Goal: Information Seeking & Learning: Learn about a topic

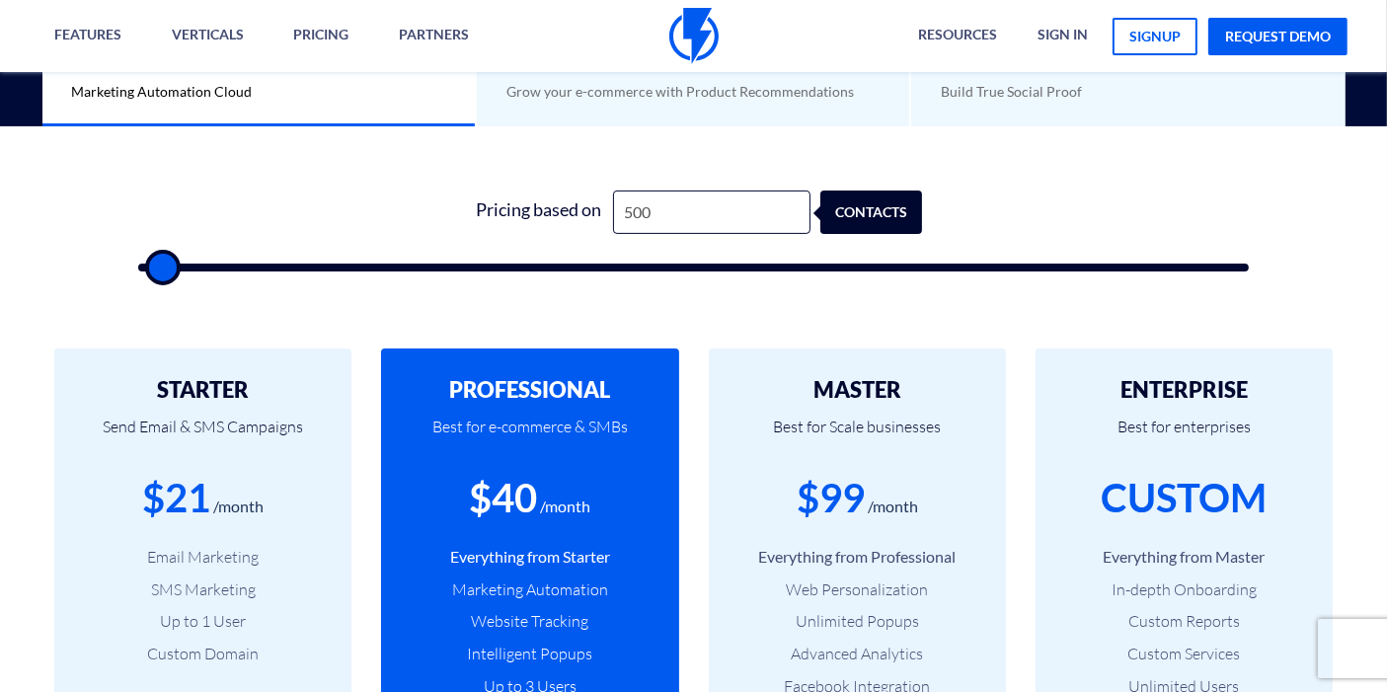
scroll to position [594, 0]
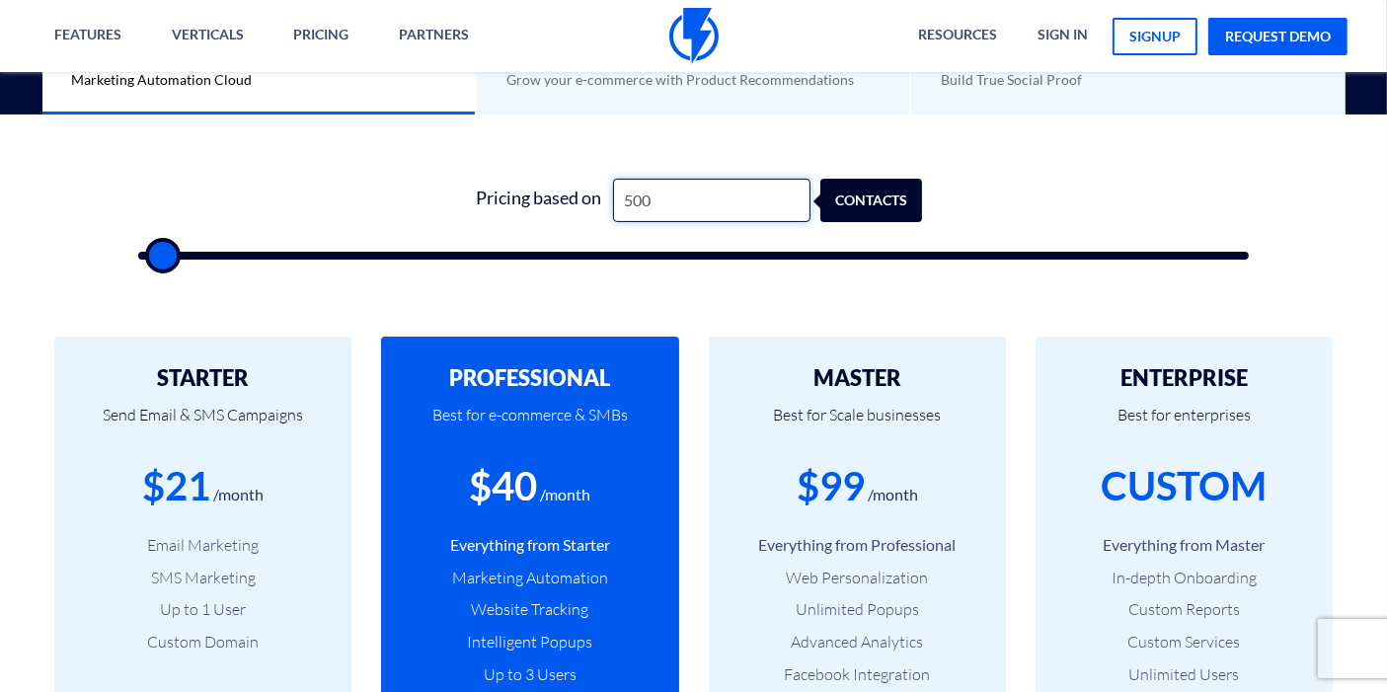
click at [745, 199] on input "500" at bounding box center [711, 201] width 197 height 44
type input "1"
type input "500"
type input "13"
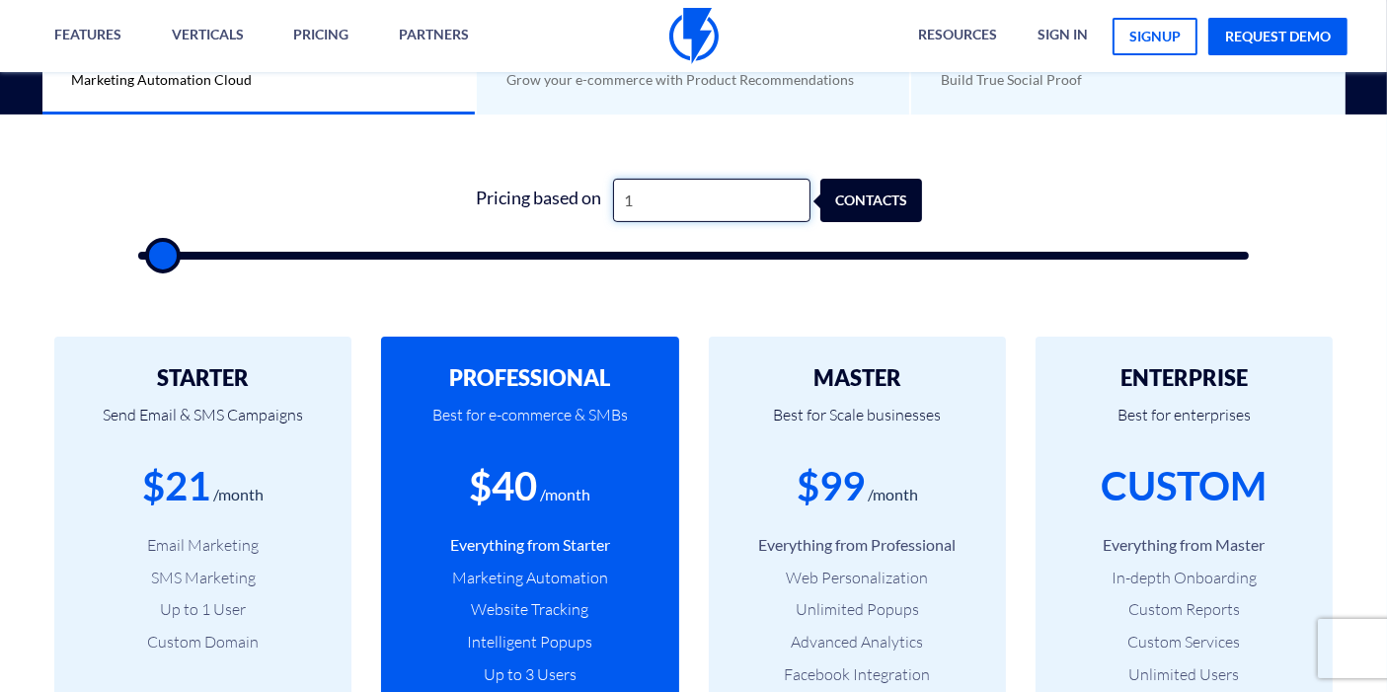
type input "500"
type input "130"
type input "500"
type input "1,300"
type input "1500"
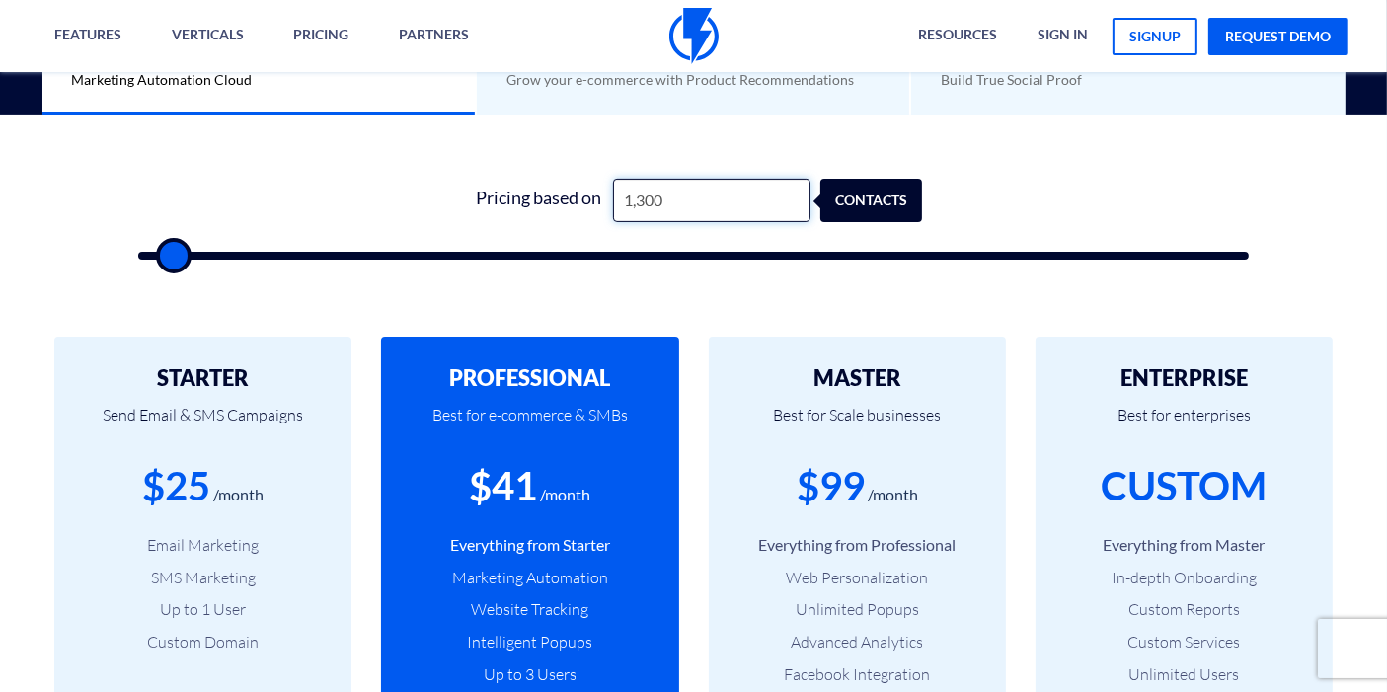
type input "13,000"
type input "13000"
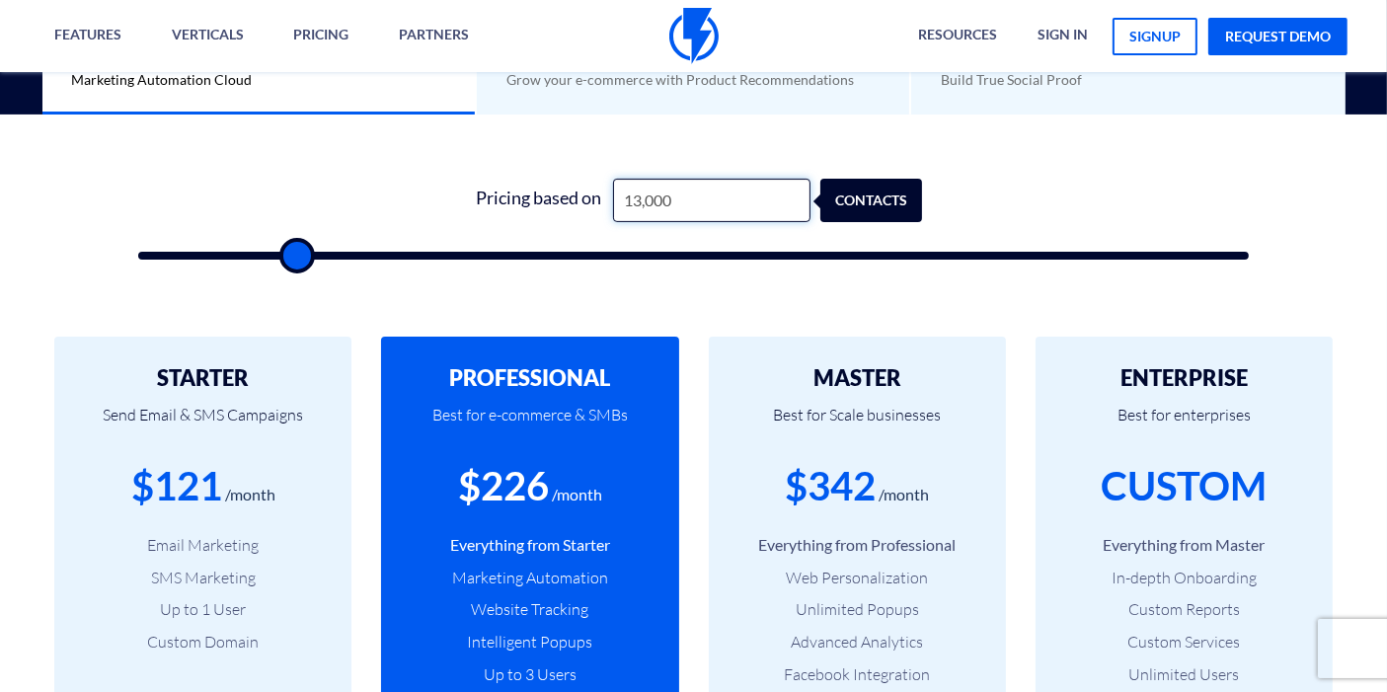
click at [723, 196] on input "13,000" at bounding box center [711, 201] width 197 height 44
type input "1,300"
type input "1500"
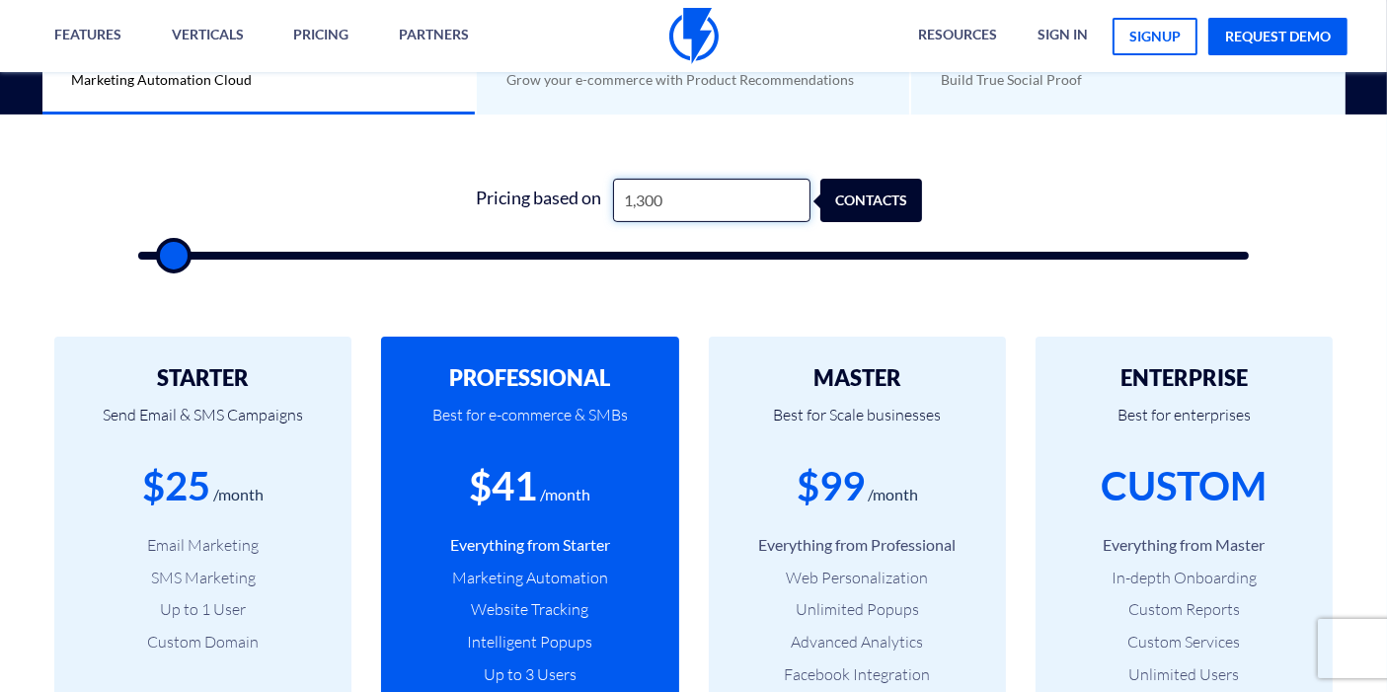
type input "130"
type input "500"
type input "13"
type input "500"
type input "1"
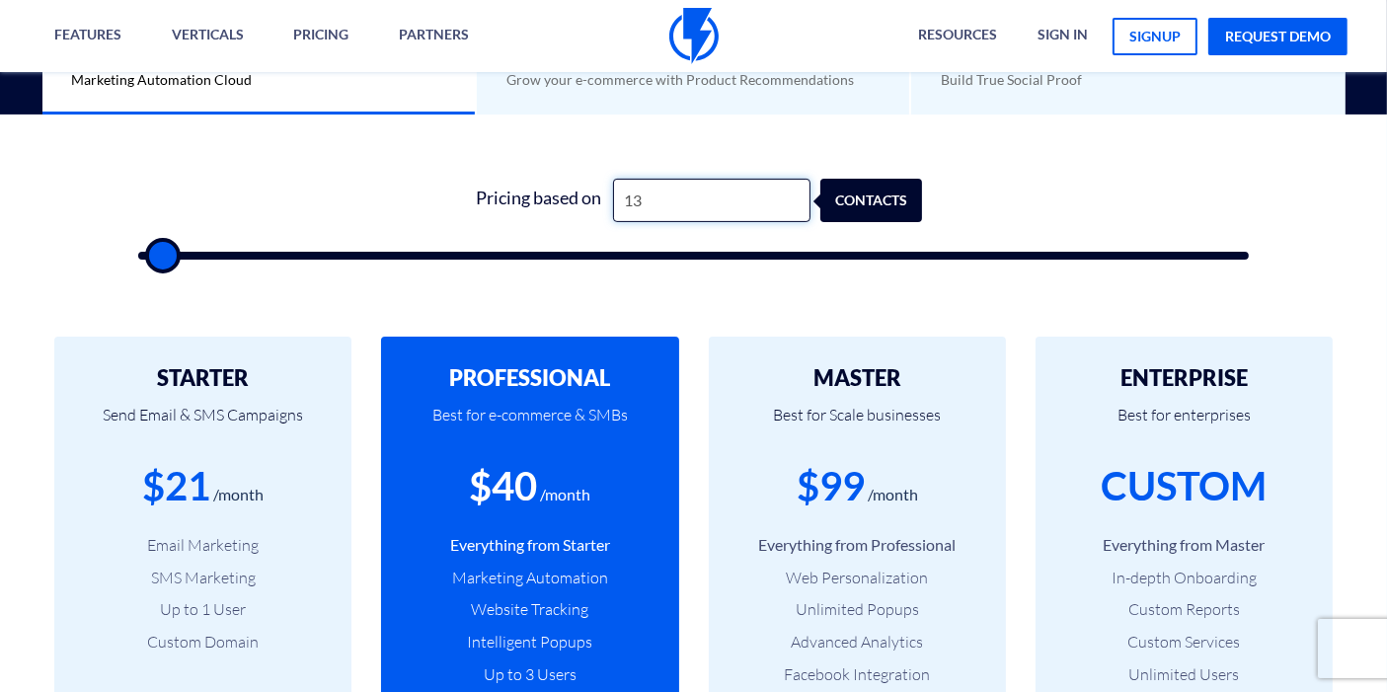
type input "500"
type input "12"
type input "500"
type input "123"
type input "500"
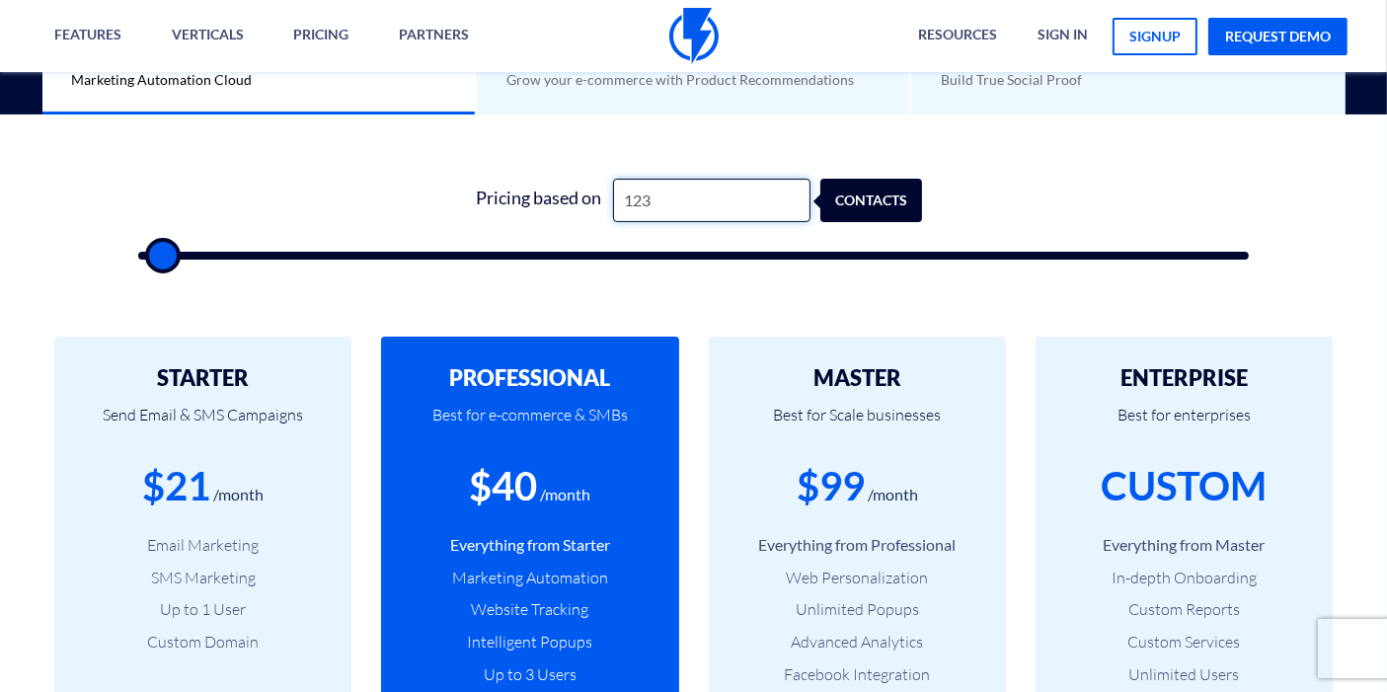
type input "1,239"
type input "1000"
type input "12,396"
type input "12500"
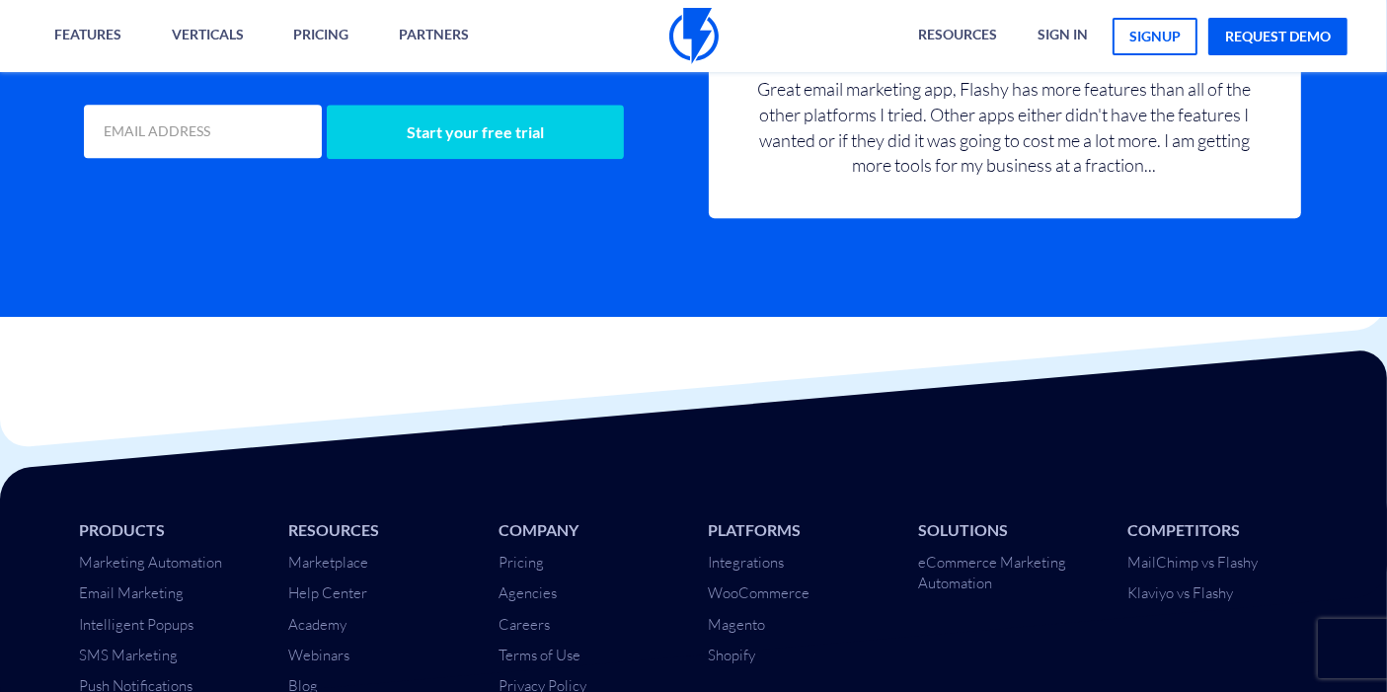
scroll to position [4875, 0]
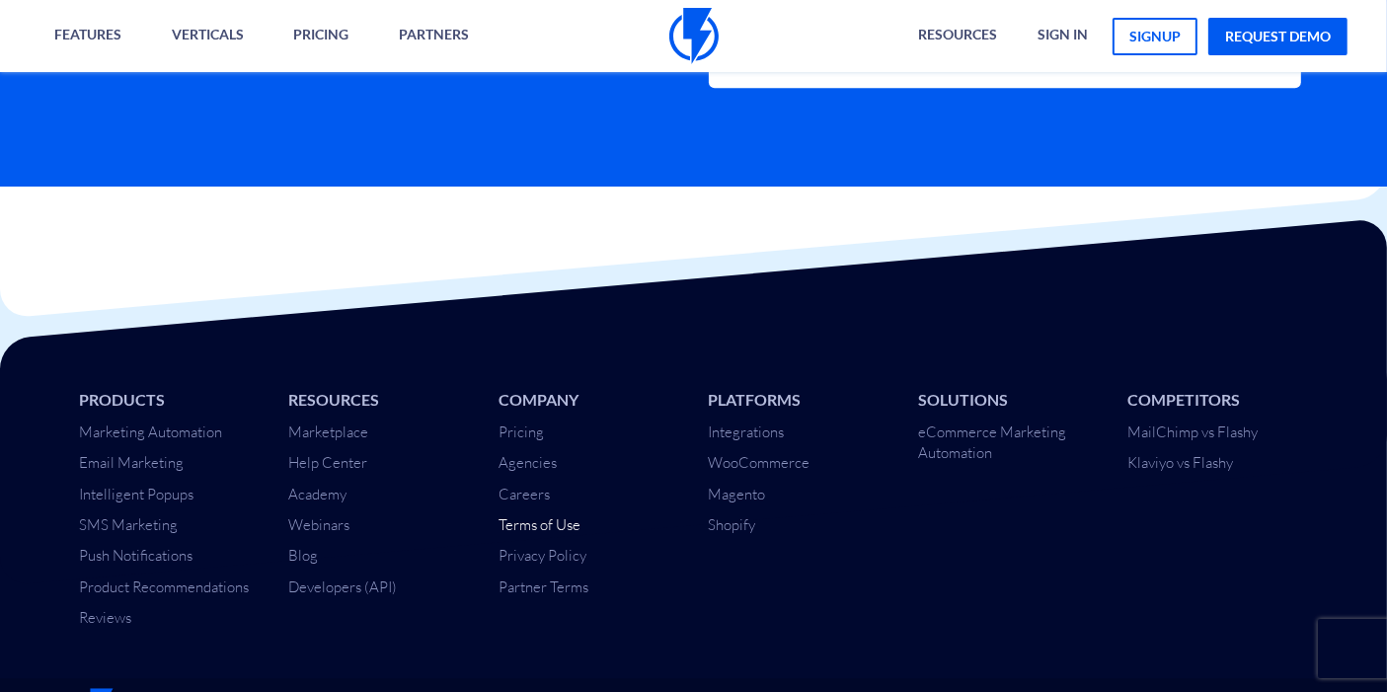
type input "12,396"
click at [542, 515] on link "Terms of Use" at bounding box center [540, 524] width 82 height 19
